Goal: Task Accomplishment & Management: Complete application form

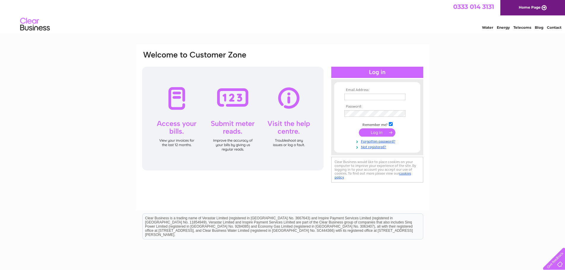
type input "roslyn@fcegroup.com"
click at [379, 130] on input "submit" at bounding box center [377, 132] width 36 height 8
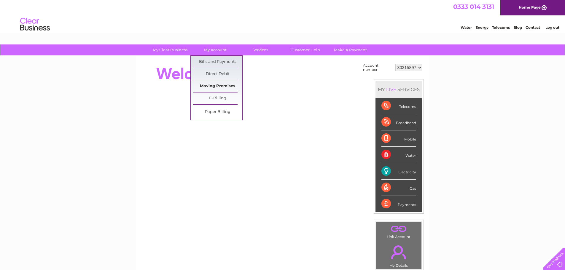
click at [222, 88] on link "Moving Premises" at bounding box center [217, 86] width 49 height 12
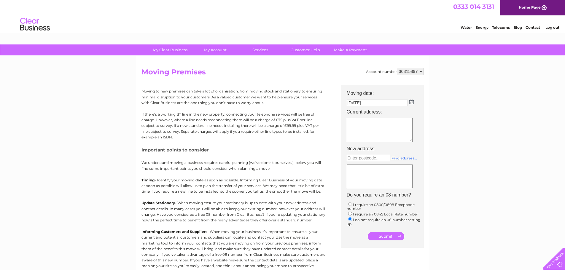
click at [392, 130] on textarea at bounding box center [380, 130] width 66 height 24
click at [368, 134] on textarea at bounding box center [380, 130] width 66 height 24
